Goal: Task Accomplishment & Management: Manage account settings

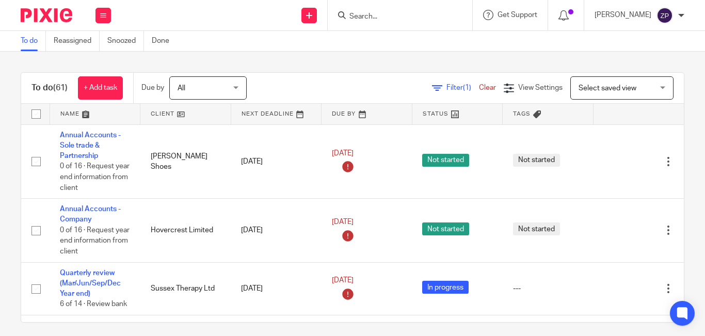
click at [68, 10] on img at bounding box center [47, 15] width 52 height 14
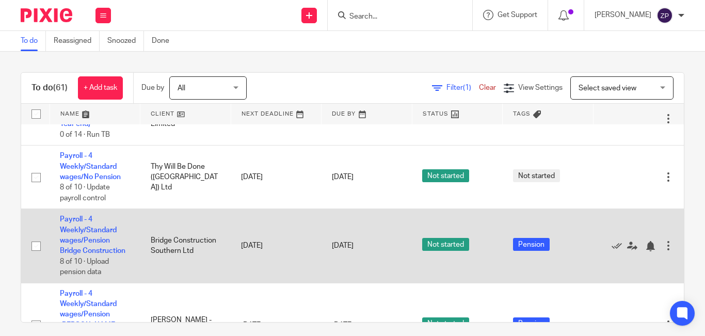
scroll to position [1873, 0]
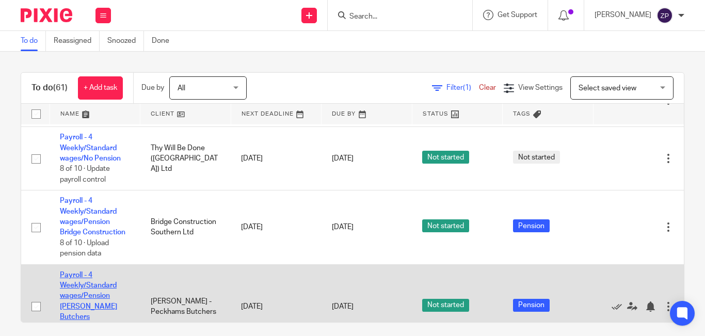
click at [78, 282] on link "Payroll - 4 Weekly/Standard wages/Pension [PERSON_NAME] Butchers" at bounding box center [88, 295] width 57 height 49
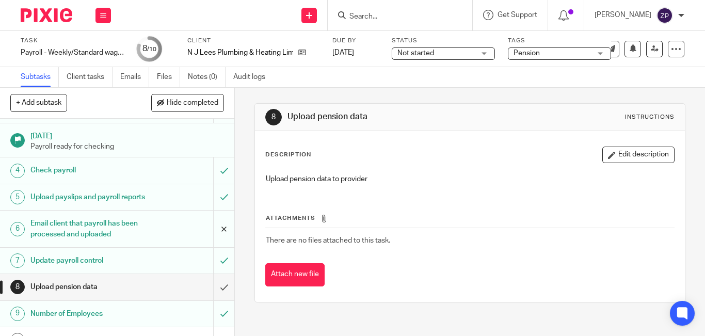
scroll to position [77, 0]
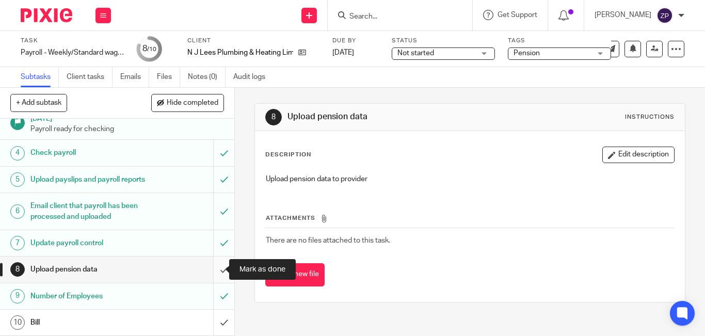
click at [210, 270] on input "submit" at bounding box center [117, 269] width 234 height 26
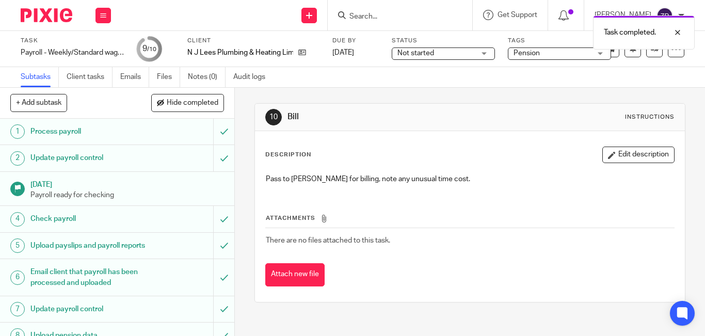
click at [562, 55] on span "Pension" at bounding box center [551, 53] width 77 height 11
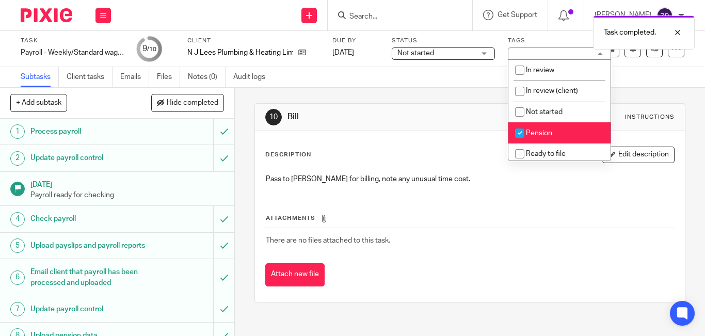
click at [539, 130] on span "Pension" at bounding box center [539, 132] width 26 height 7
checkbox input "false"
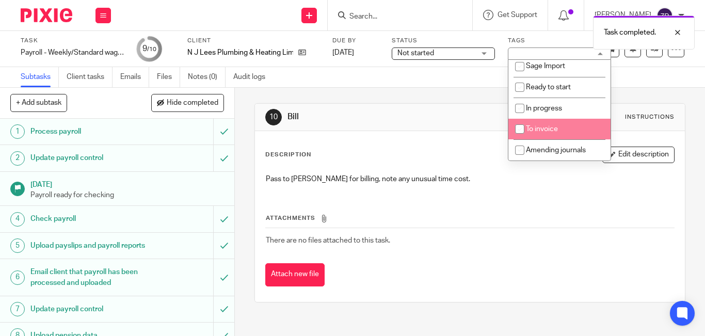
click at [539, 130] on span "To invoice" at bounding box center [542, 128] width 32 height 7
checkbox input "true"
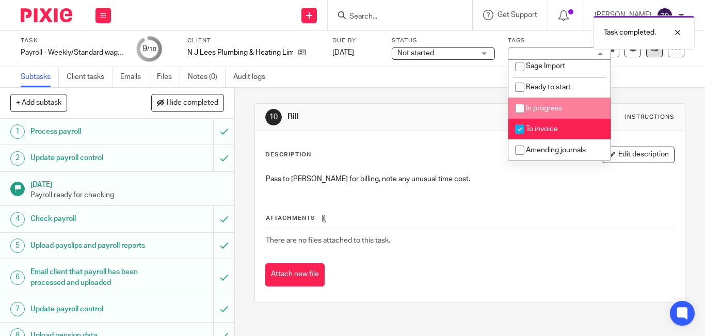
click at [647, 56] on link at bounding box center [654, 49] width 17 height 17
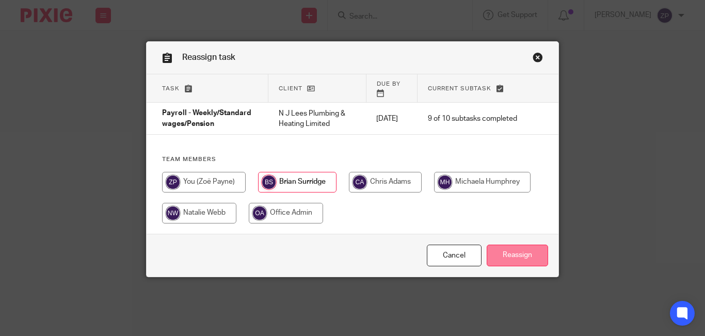
click at [501, 257] on input "Reassign" at bounding box center [516, 255] width 61 height 22
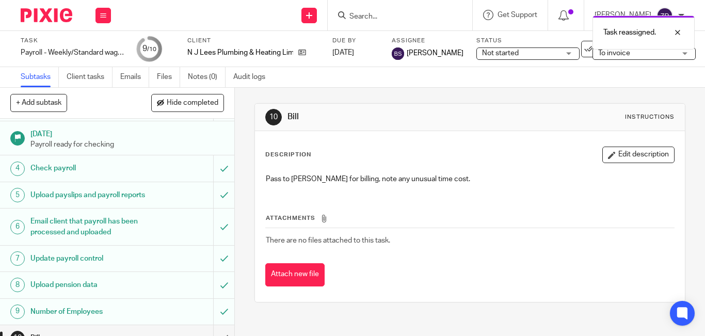
scroll to position [25, 0]
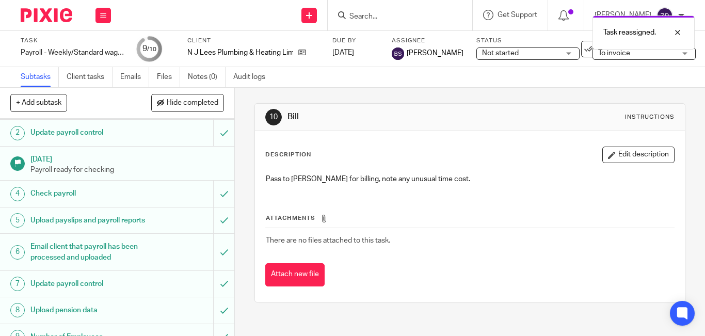
click at [63, 21] on img at bounding box center [47, 15] width 52 height 14
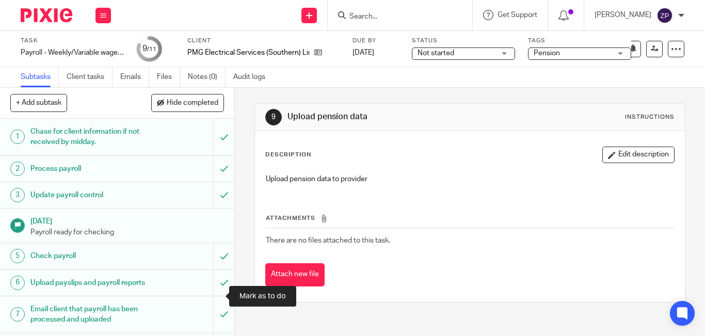
scroll to position [113, 0]
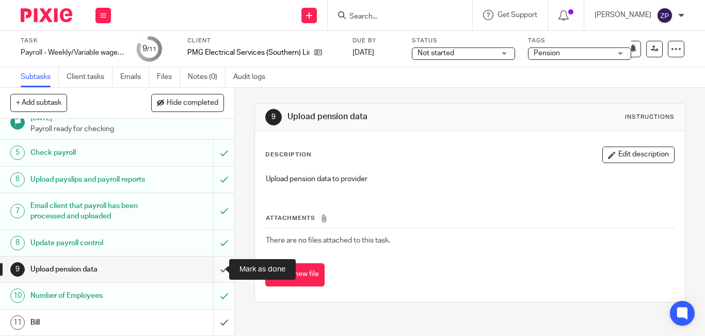
click at [213, 272] on input "submit" at bounding box center [117, 269] width 234 height 26
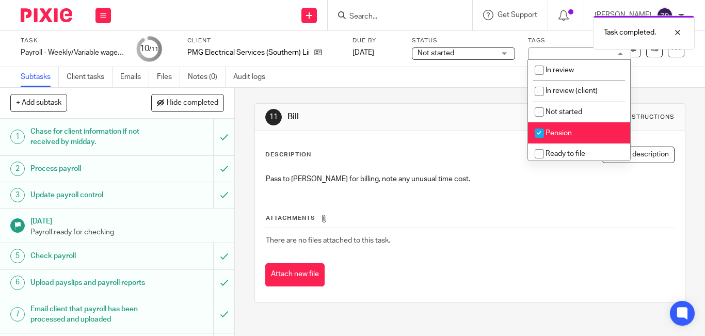
click at [556, 130] on span "Pension" at bounding box center [558, 132] width 26 height 7
checkbox input "false"
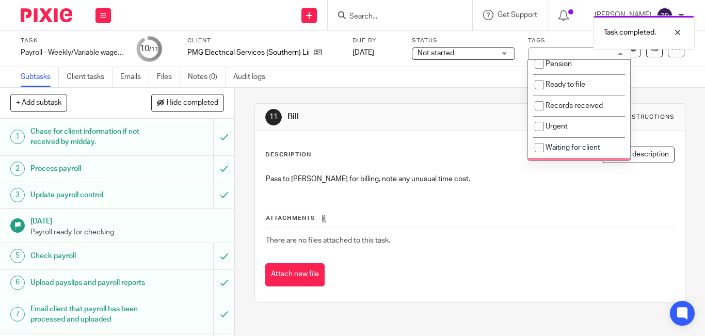
scroll to position [171, 0]
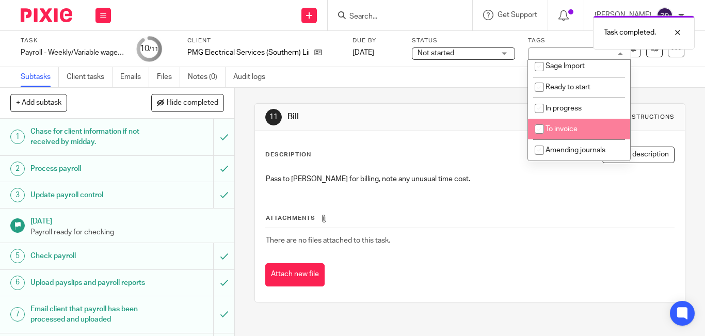
click at [556, 132] on span "To invoice" at bounding box center [561, 128] width 32 height 7
checkbox input "true"
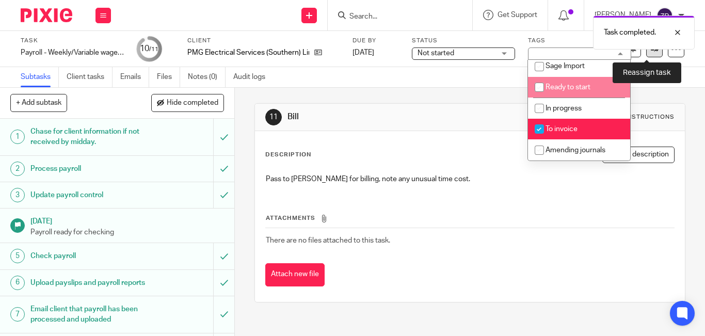
click at [650, 50] on icon at bounding box center [654, 49] width 8 height 8
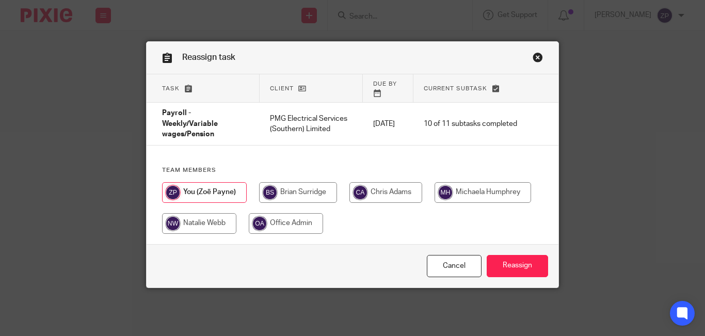
click at [290, 184] on input "radio" at bounding box center [298, 192] width 78 height 21
radio input "true"
click at [514, 256] on input "Reassign" at bounding box center [516, 266] width 61 height 22
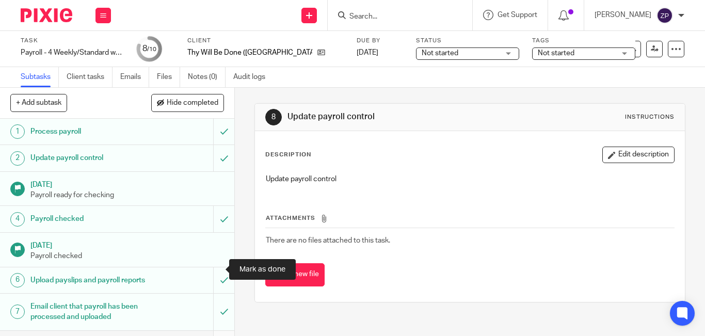
scroll to position [85, 0]
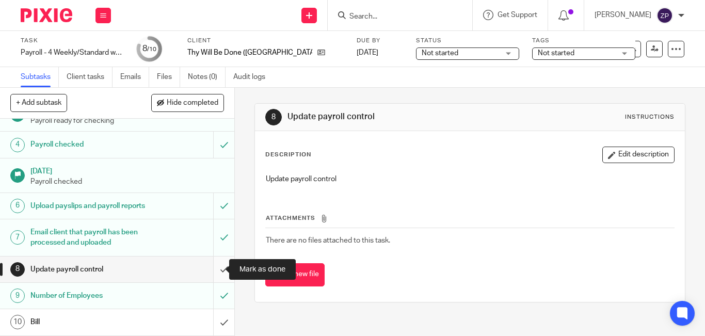
click at [214, 275] on input "submit" at bounding box center [117, 269] width 234 height 26
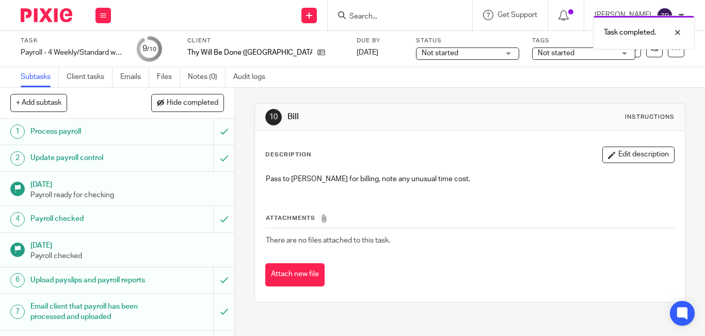
click at [537, 53] on span "Not started" at bounding box center [555, 53] width 37 height 7
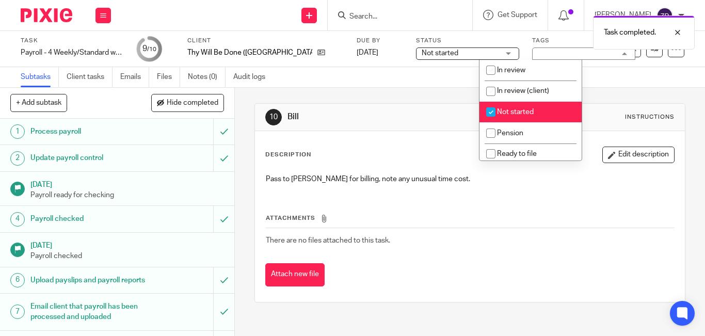
click at [512, 111] on span "Not started" at bounding box center [515, 111] width 37 height 7
checkbox input "false"
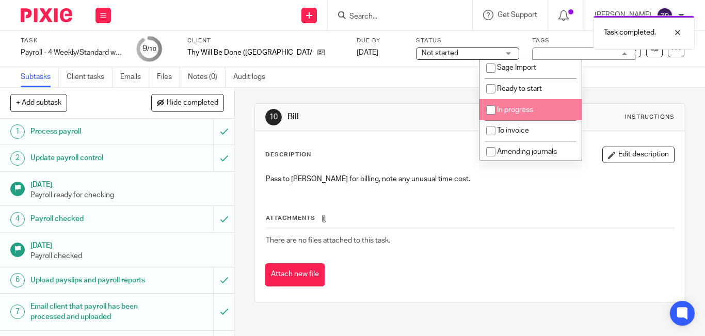
scroll to position [171, 0]
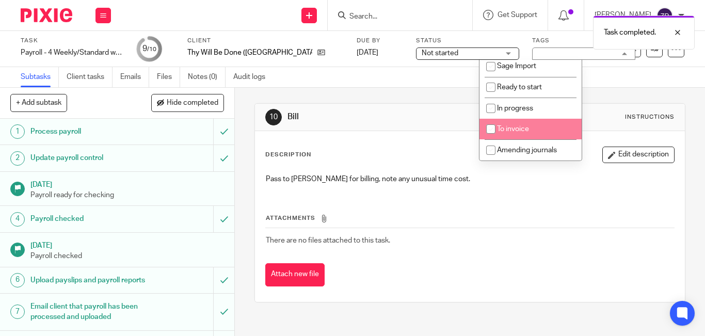
click at [520, 124] on li "To invoice" at bounding box center [530, 129] width 102 height 21
checkbox input "true"
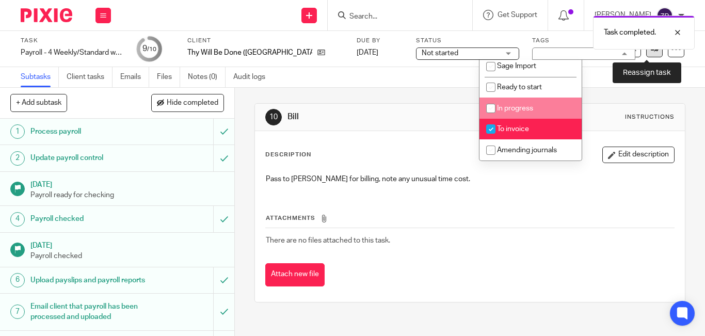
click at [650, 51] on icon at bounding box center [654, 49] width 8 height 8
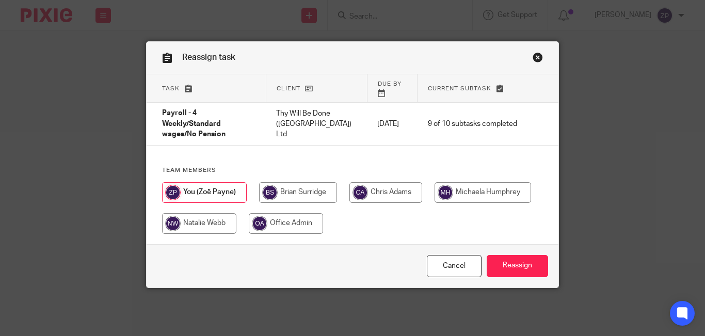
click at [309, 184] on input "radio" at bounding box center [298, 192] width 78 height 21
radio input "true"
click at [507, 255] on input "Reassign" at bounding box center [516, 266] width 61 height 22
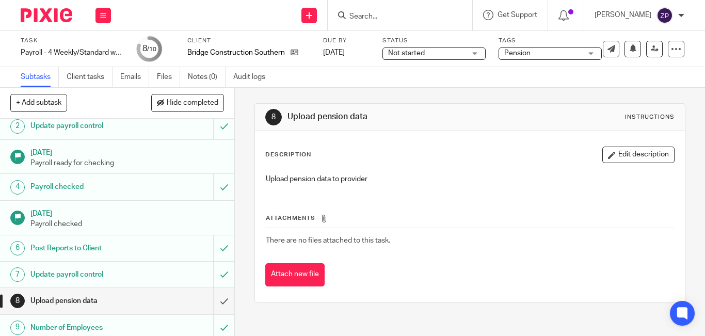
scroll to position [63, 0]
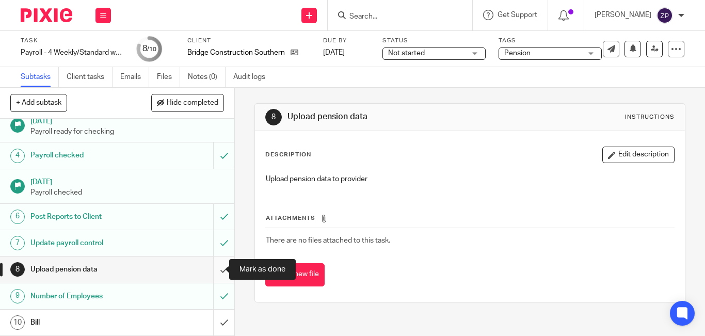
click at [210, 274] on input "submit" at bounding box center [117, 269] width 234 height 26
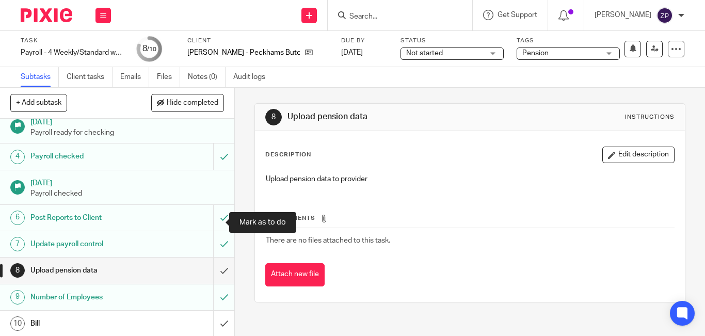
scroll to position [63, 0]
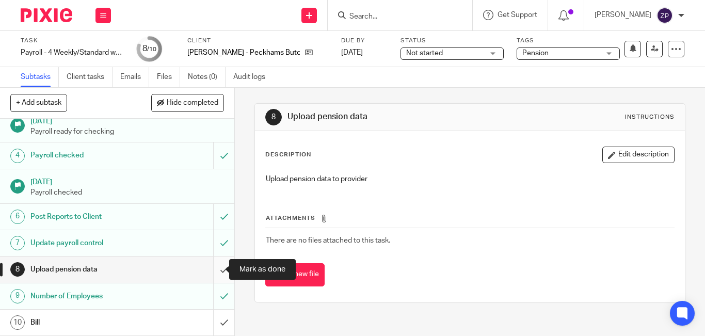
click at [218, 268] on input "submit" at bounding box center [117, 269] width 234 height 26
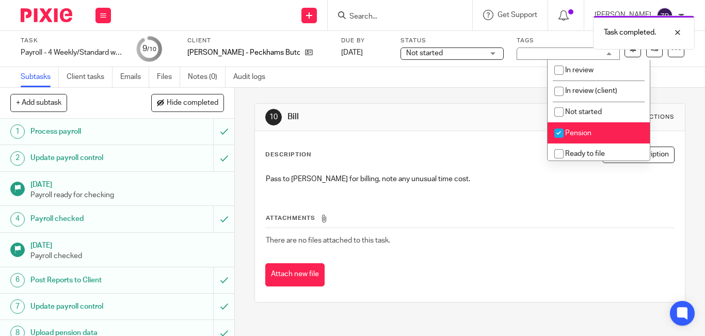
click at [560, 132] on input "checkbox" at bounding box center [559, 133] width 20 height 20
checkbox input "false"
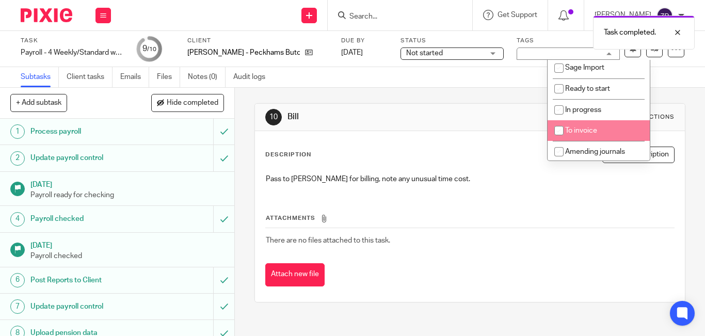
scroll to position [171, 0]
click at [560, 132] on input "checkbox" at bounding box center [559, 129] width 20 height 20
checkbox input "true"
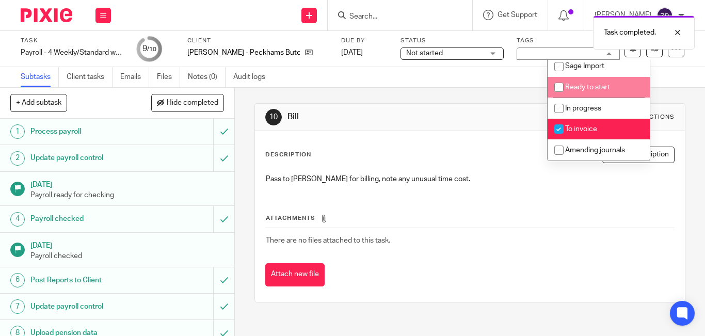
click at [669, 91] on div "10 Bill Instructions Description Edit description Pass to Brian for billing, no…" at bounding box center [469, 203] width 431 height 230
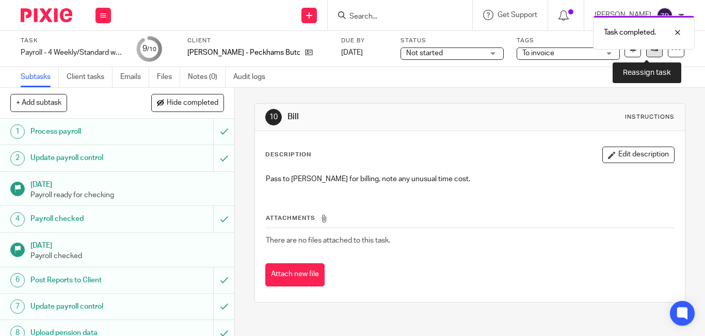
click at [652, 52] on link at bounding box center [654, 49] width 17 height 17
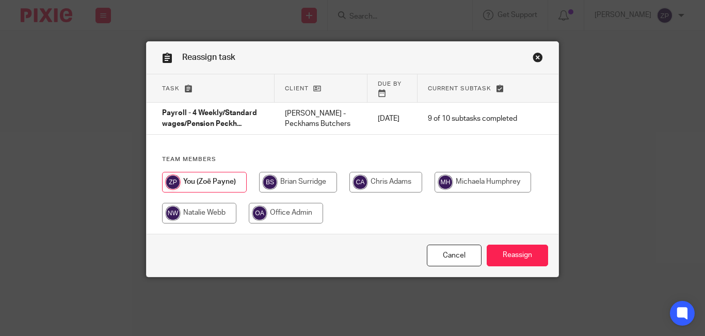
click at [308, 180] on input "radio" at bounding box center [298, 182] width 78 height 21
radio input "true"
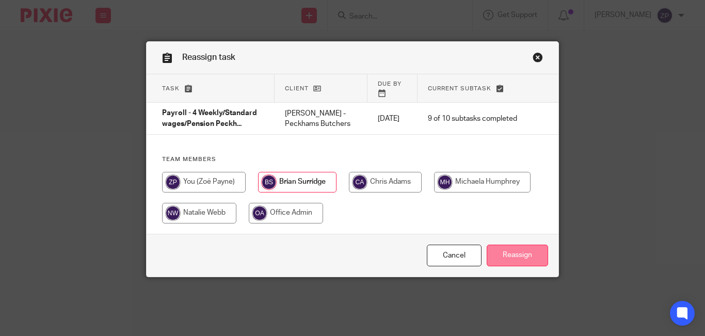
click at [518, 261] on input "Reassign" at bounding box center [516, 255] width 61 height 22
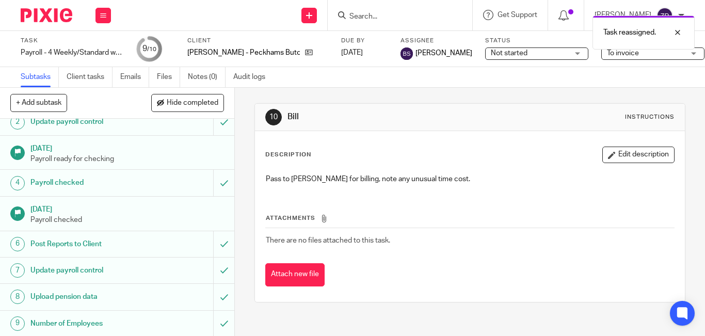
scroll to position [71, 0]
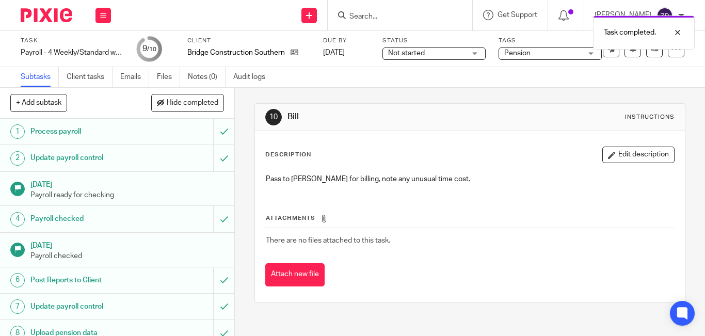
click at [528, 59] on div "Pension" at bounding box center [549, 53] width 103 height 12
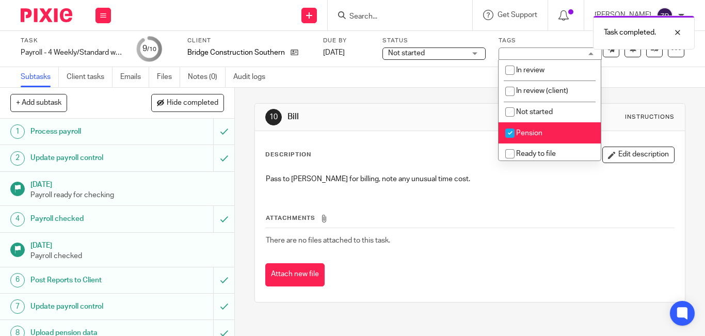
click at [531, 128] on li "Pension" at bounding box center [549, 132] width 102 height 21
checkbox input "false"
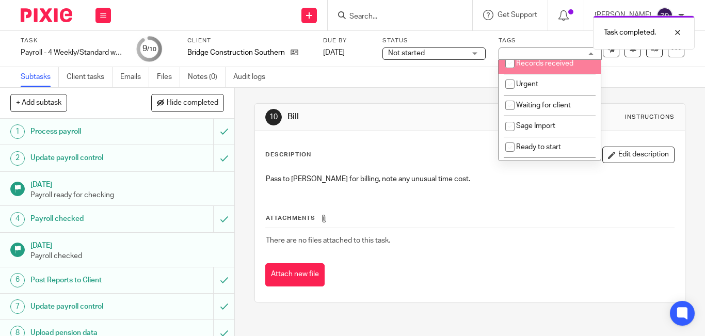
scroll to position [171, 0]
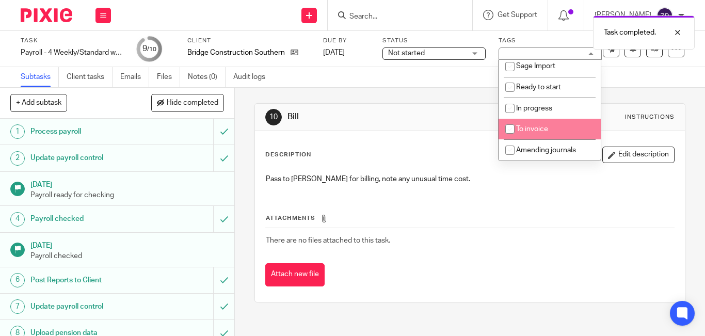
click at [533, 134] on li "To invoice" at bounding box center [549, 129] width 102 height 21
checkbox input "true"
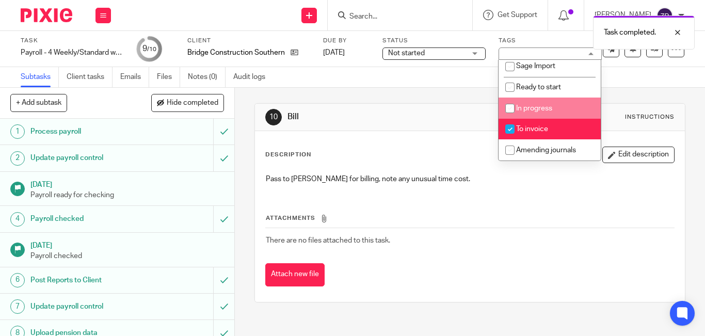
click at [644, 81] on div "Subtasks Client tasks Emails Files Notes (0) Audit logs" at bounding box center [352, 77] width 705 height 21
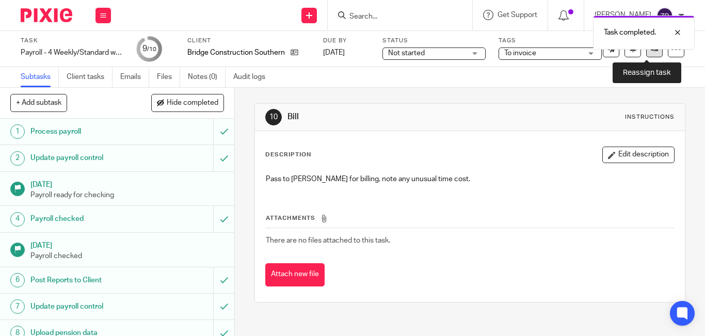
click at [646, 55] on link at bounding box center [654, 49] width 17 height 17
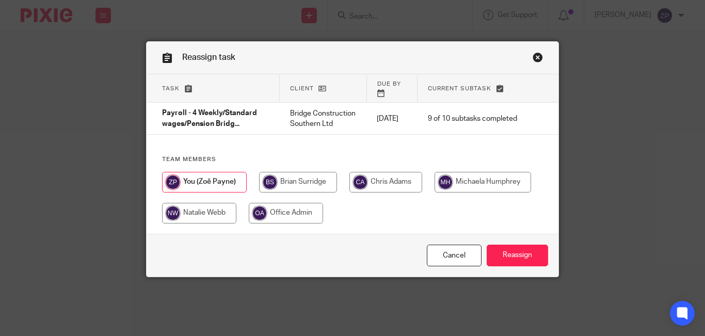
click at [304, 186] on input "radio" at bounding box center [298, 182] width 78 height 21
radio input "true"
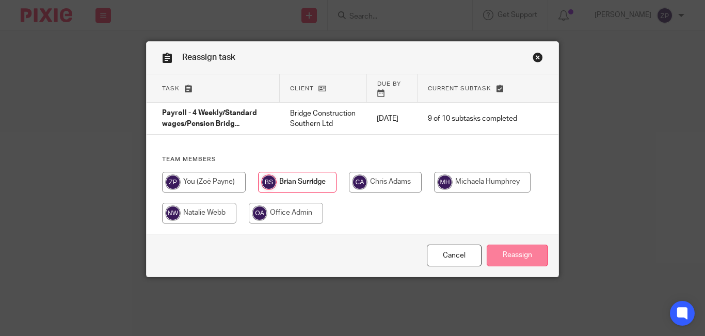
click at [497, 251] on input "Reassign" at bounding box center [516, 255] width 61 height 22
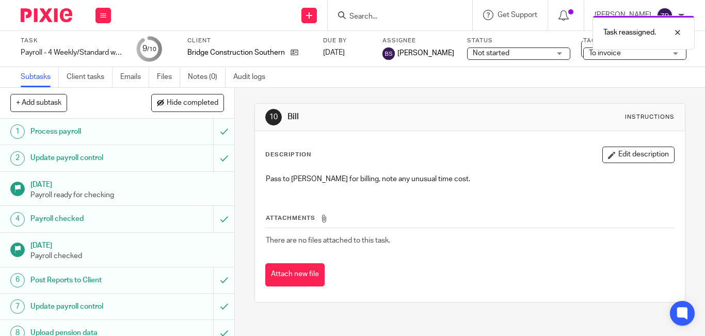
click at [44, 15] on img at bounding box center [47, 15] width 52 height 14
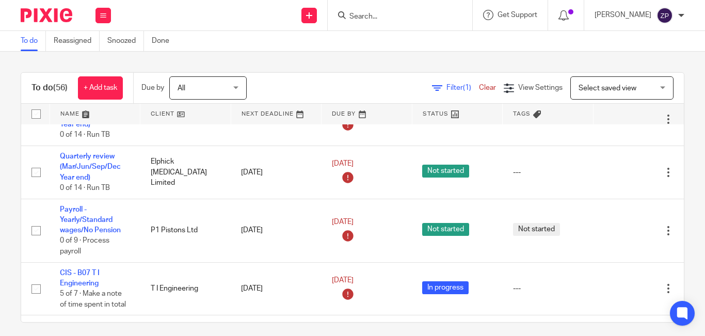
scroll to position [1176, 0]
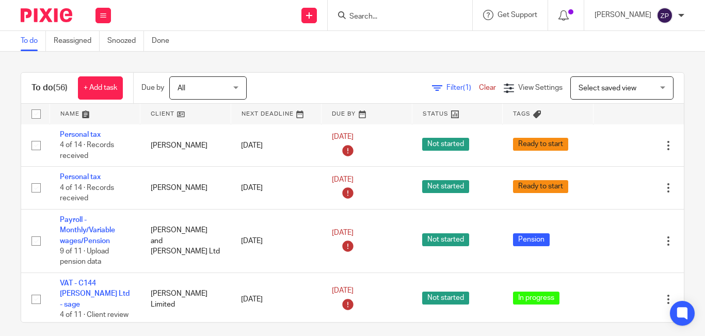
click at [402, 10] on form at bounding box center [403, 15] width 110 height 13
click at [402, 23] on div at bounding box center [399, 15] width 144 height 30
click at [399, 18] on input "Search" at bounding box center [394, 16] width 93 height 9
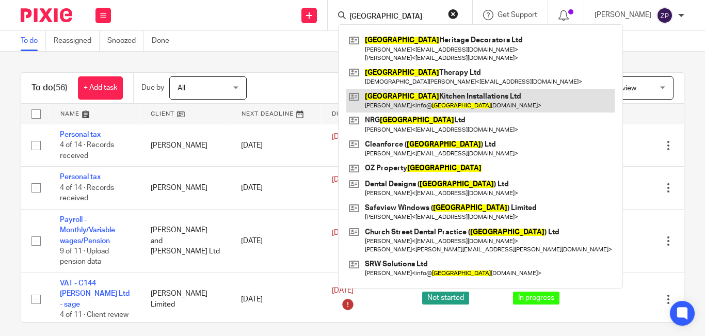
type input "sussex"
click at [415, 97] on link at bounding box center [480, 101] width 268 height 24
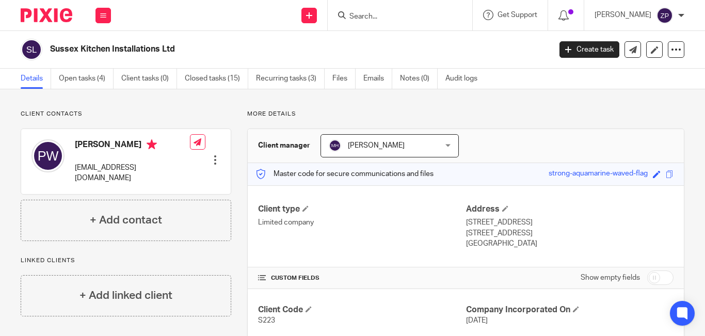
click at [63, 18] on img at bounding box center [47, 15] width 52 height 14
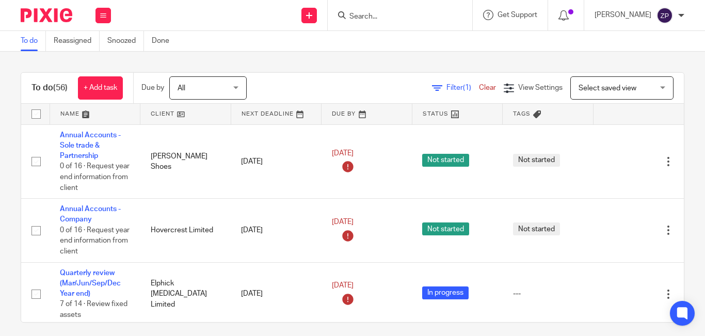
click at [10, 154] on div "To do (56) + Add task Due by All All [DATE] [DATE] This week Next week This mon…" at bounding box center [352, 194] width 705 height 284
